Goal: Find specific page/section: Find specific page/section

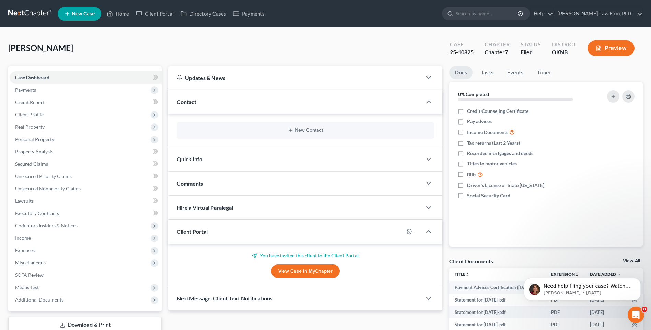
click at [45, 12] on link at bounding box center [30, 14] width 44 height 12
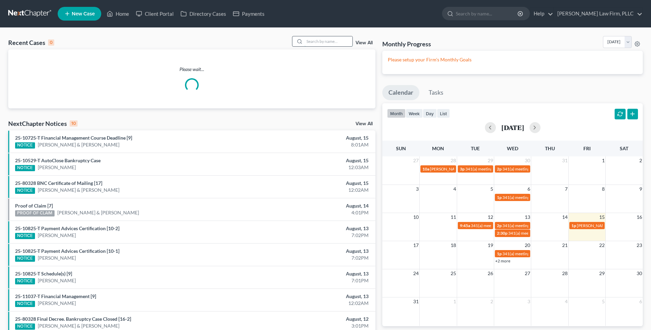
click at [331, 42] on input "search" at bounding box center [328, 41] width 48 height 10
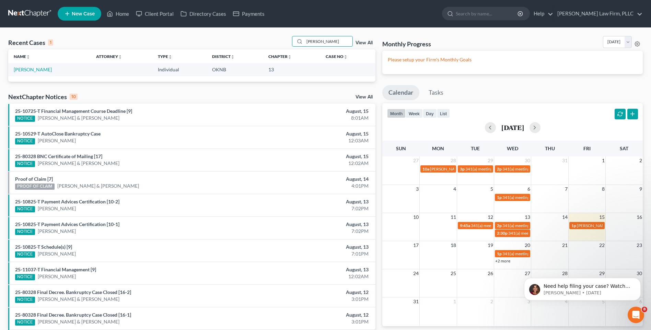
type input "[PERSON_NAME]"
click at [45, 70] on td "[PERSON_NAME]" at bounding box center [49, 69] width 82 height 13
drag, startPoint x: 45, startPoint y: 70, endPoint x: 27, endPoint y: 70, distance: 17.8
click at [27, 70] on link "[PERSON_NAME]" at bounding box center [33, 70] width 38 height 6
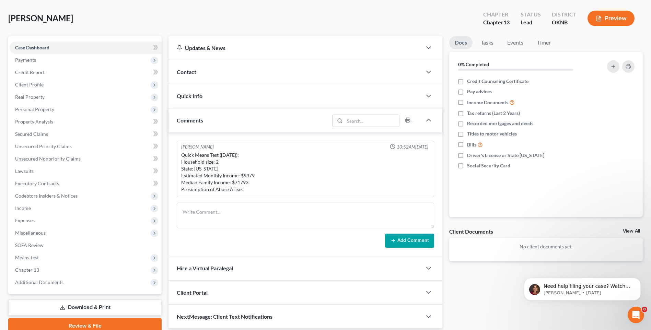
scroll to position [59, 0]
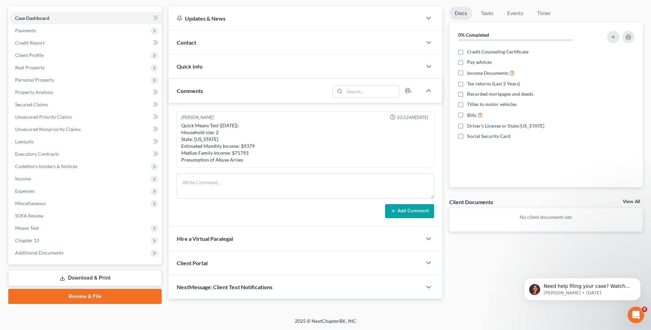
click at [286, 40] on div "Contact" at bounding box center [295, 43] width 253 height 24
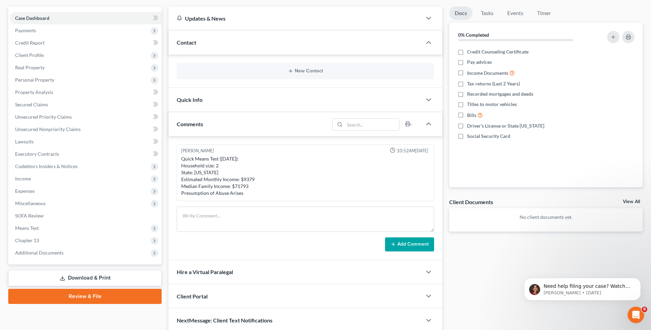
click at [269, 107] on div "Quick Info" at bounding box center [295, 100] width 253 height 24
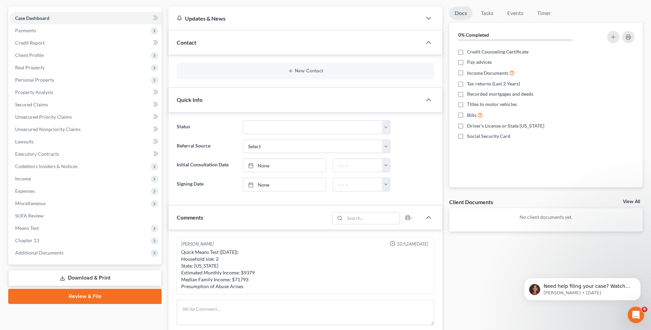
click at [326, 98] on div "Quick Info" at bounding box center [295, 100] width 253 height 24
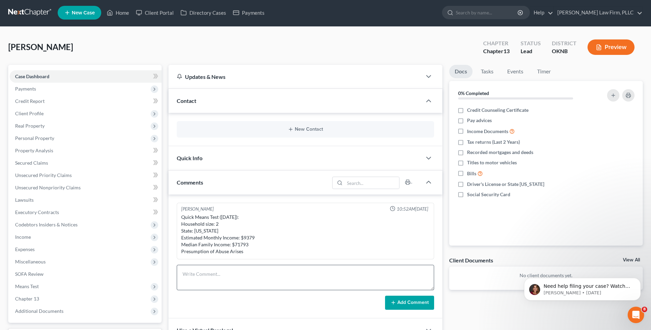
scroll to position [0, 0]
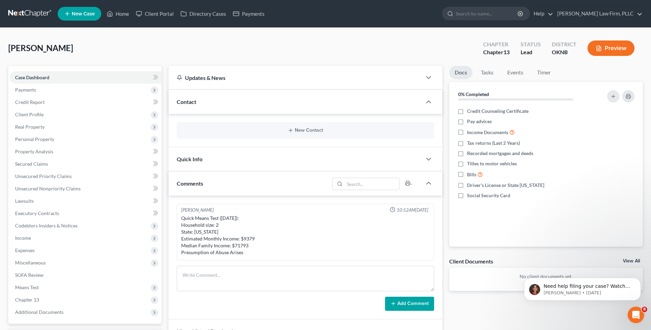
click at [34, 15] on link at bounding box center [30, 14] width 44 height 12
